Goal: Task Accomplishment & Management: Use online tool/utility

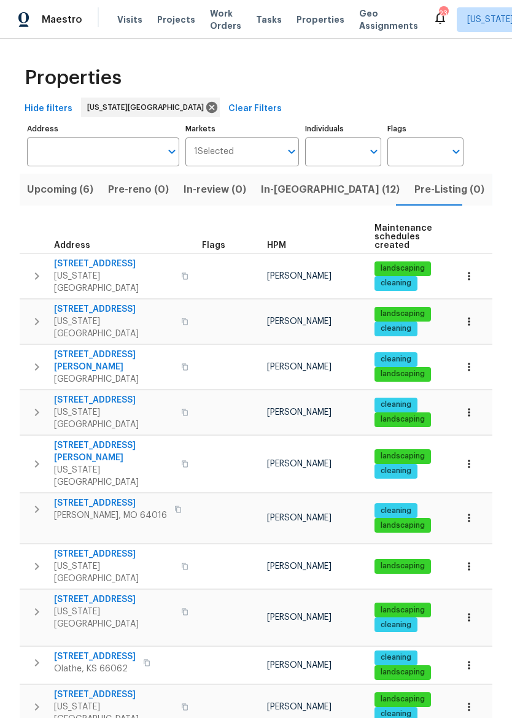
scroll to position [10, 0]
click at [83, 497] on span "[STREET_ADDRESS]" at bounding box center [110, 503] width 113 height 12
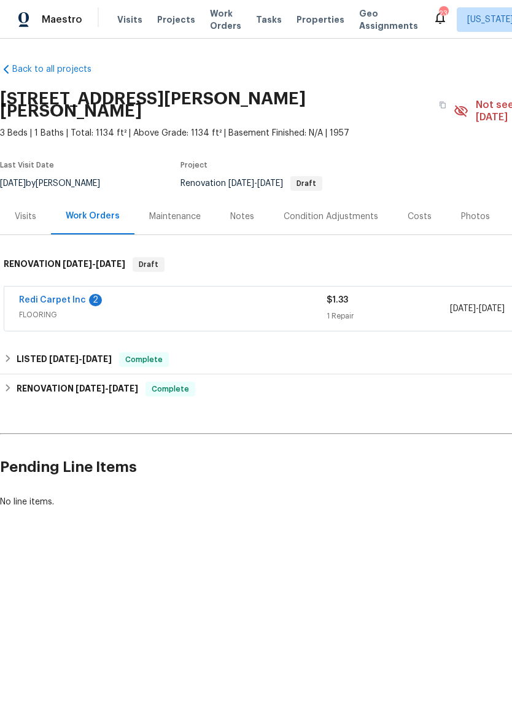
scroll to position [0, 1]
click at [80, 296] on link "Redi Carpet Inc" at bounding box center [51, 300] width 67 height 9
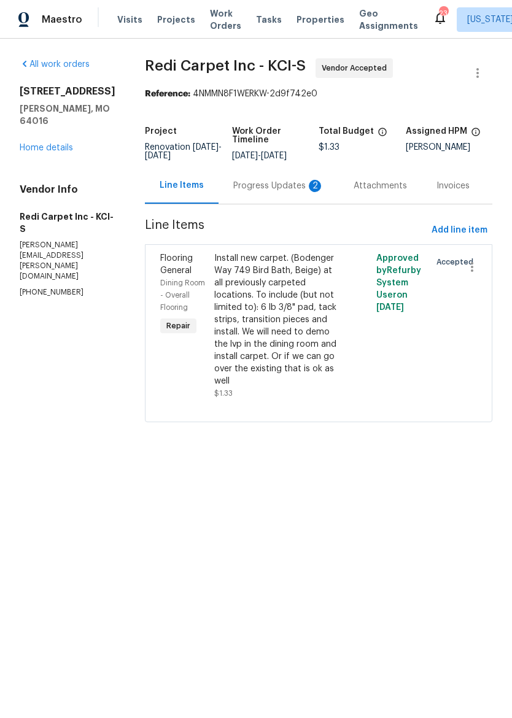
click at [292, 182] on div "Progress Updates 2" at bounding box center [278, 186] width 91 height 12
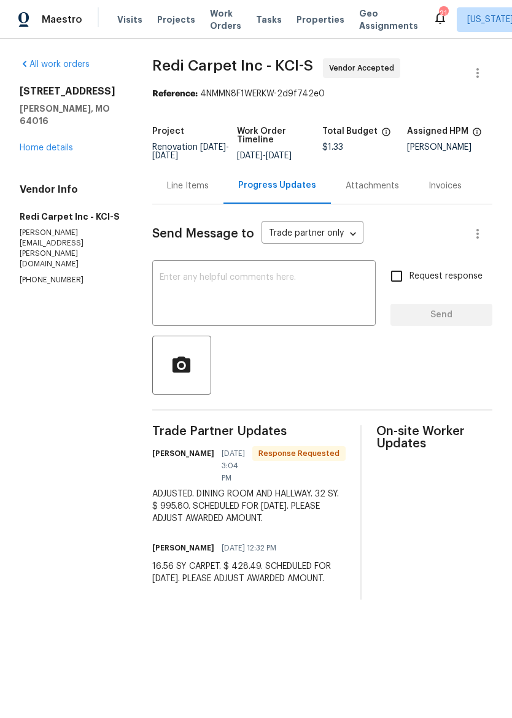
click at [180, 182] on div "Line Items" at bounding box center [188, 186] width 42 height 12
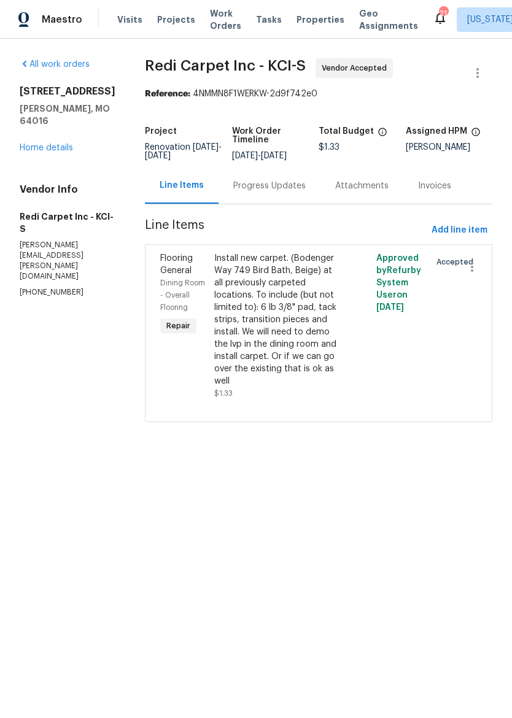
click at [313, 317] on div "Install new carpet. (Bodenger Way 749 Bird Bath, Beige) at all previously carpe…" at bounding box center [278, 319] width 128 height 135
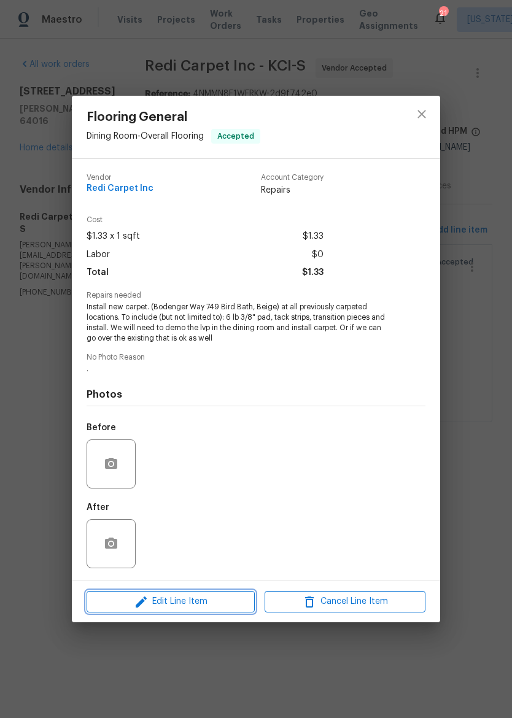
click at [214, 605] on span "Edit Line Item" at bounding box center [170, 601] width 161 height 15
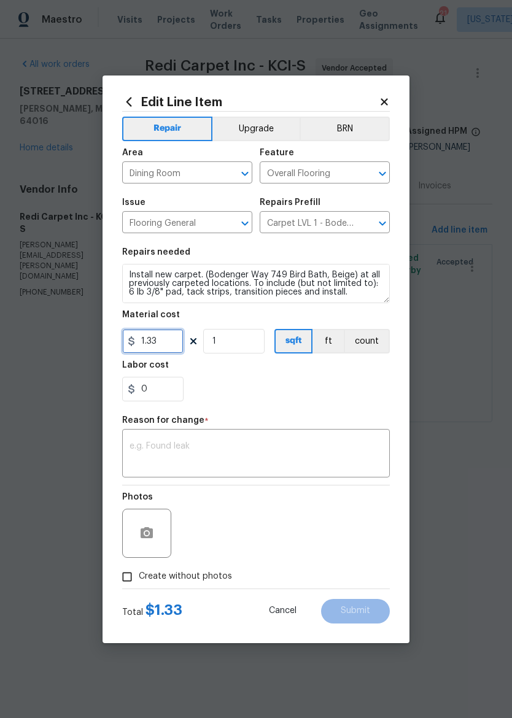
click at [171, 339] on input "1.33" at bounding box center [152, 341] width 61 height 25
click at [329, 443] on textarea at bounding box center [255, 455] width 253 height 26
type input "995.8"
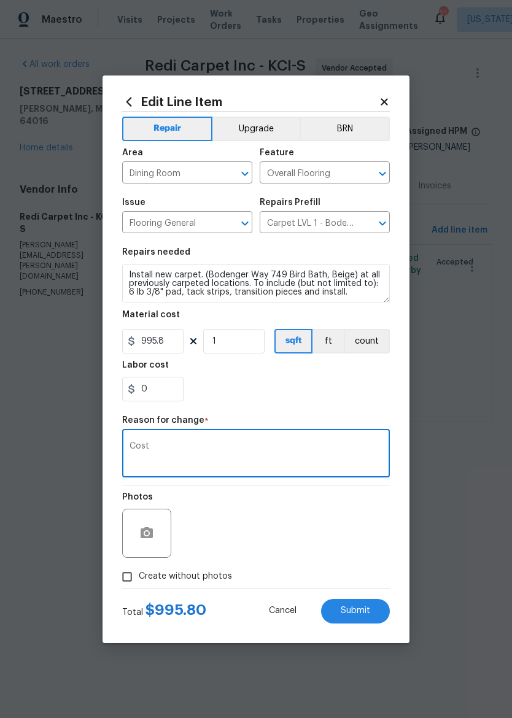
type textarea "Cost"
click at [291, 407] on section "Repairs needed Install new carpet. (Bodenger Way 749 Bird Bath, Beige) at all p…" at bounding box center [255, 324] width 267 height 168
click at [129, 574] on input "Create without photos" at bounding box center [126, 576] width 23 height 23
checkbox input "true"
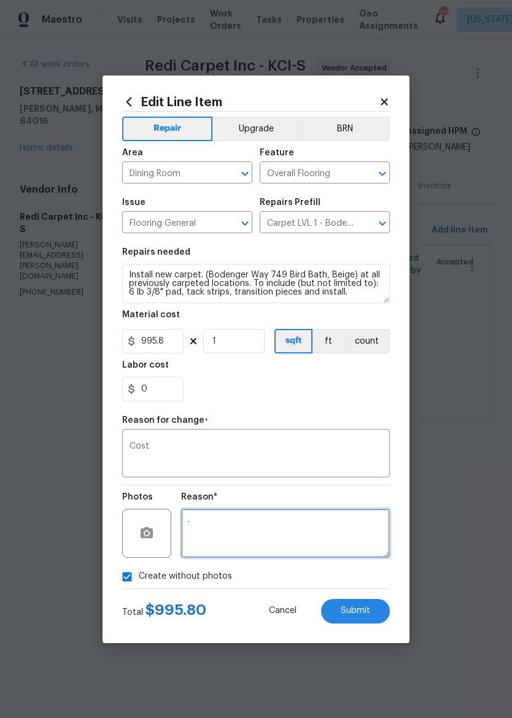
click at [324, 526] on textarea "." at bounding box center [285, 533] width 209 height 49
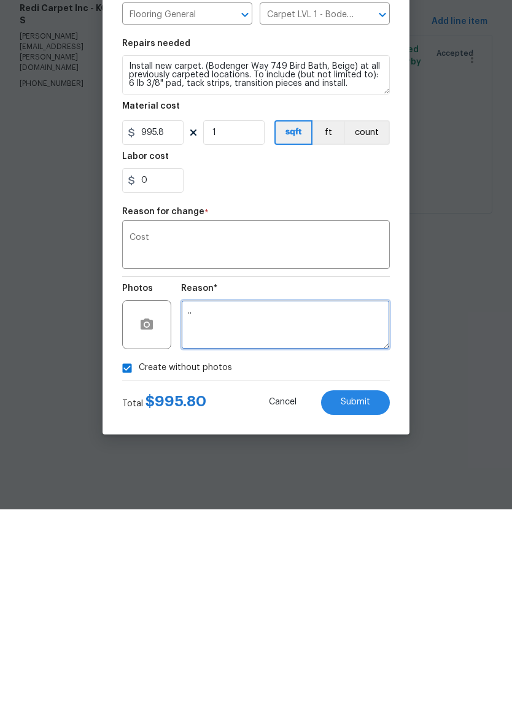
type textarea ".."
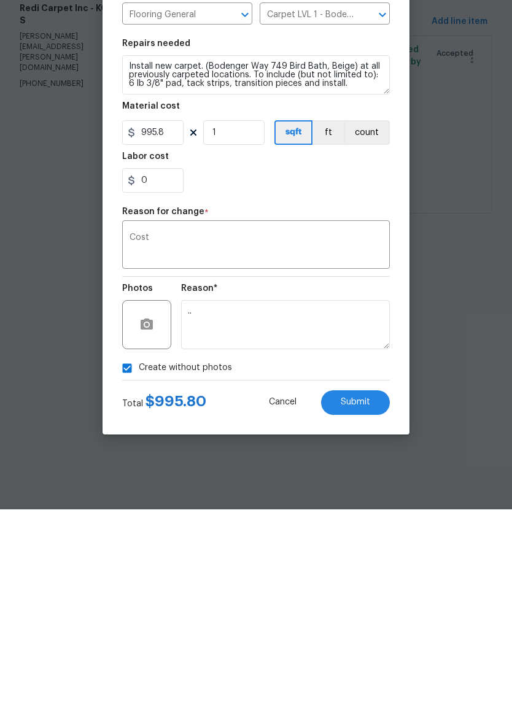
click at [370, 599] on button "Submit" at bounding box center [355, 611] width 69 height 25
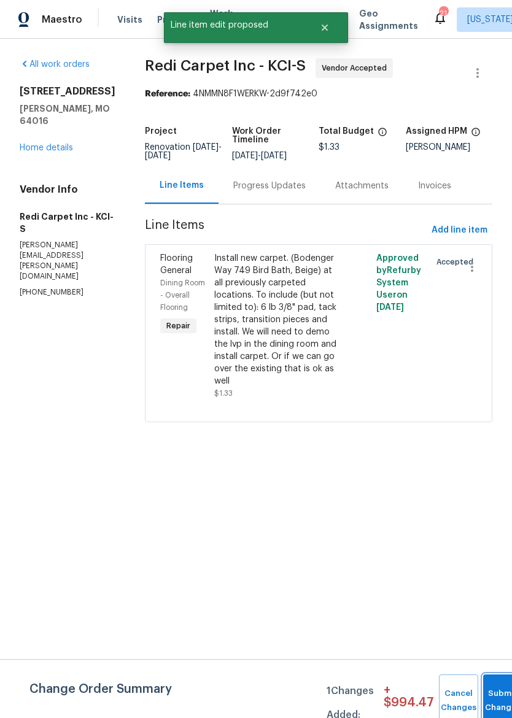
click at [500, 691] on button "Submit Changes" at bounding box center [502, 700] width 39 height 53
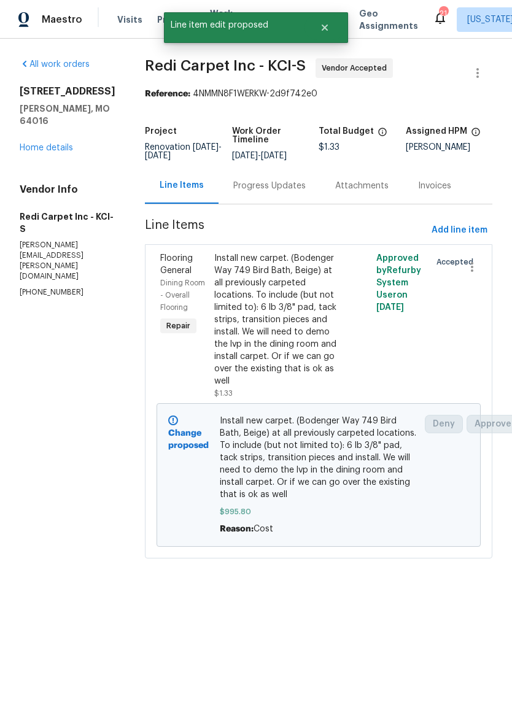
click at [32, 144] on link "Home details" at bounding box center [46, 148] width 53 height 9
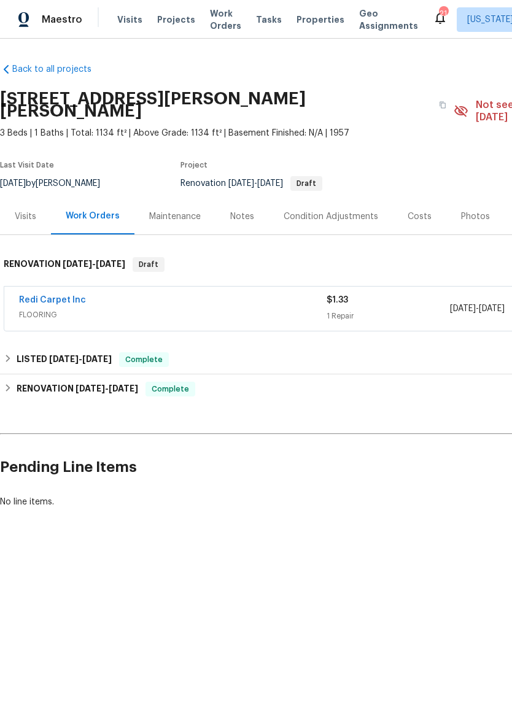
click at [477, 210] on div "Photos" at bounding box center [475, 216] width 29 height 12
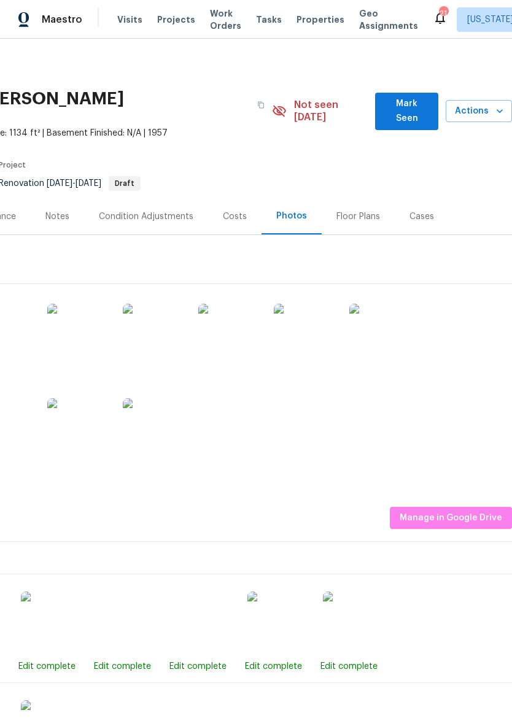
scroll to position [0, 182]
click at [480, 510] on span "Manage in Google Drive" at bounding box center [450, 517] width 102 height 15
